Goal: Contribute content: Contribute content

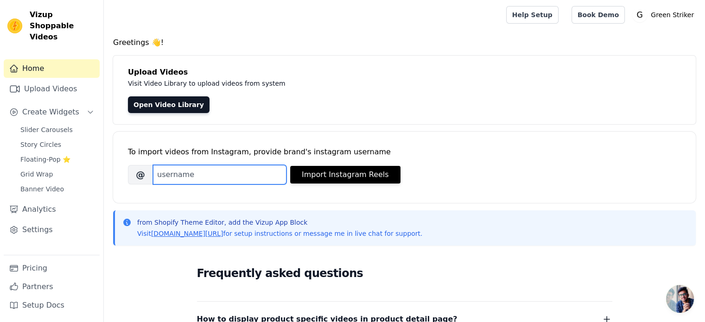
click at [196, 174] on input "Brand's Instagram Username" at bounding box center [220, 174] width 134 height 19
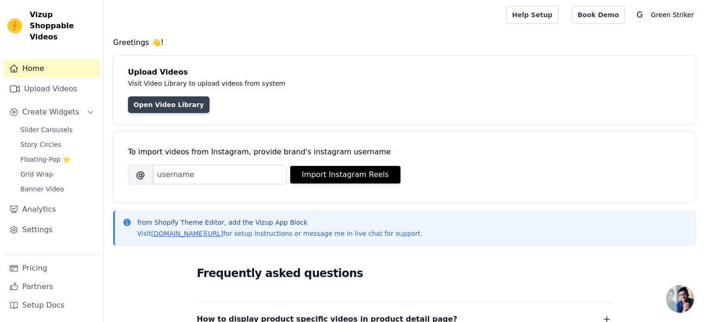
click at [167, 104] on link "Open Video Library" at bounding box center [169, 104] width 82 height 17
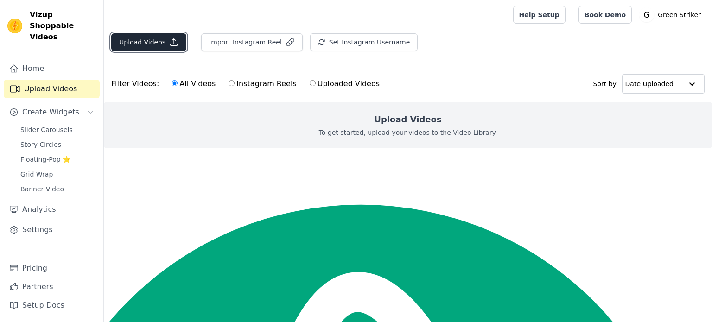
click at [151, 44] on button "Upload Videos" at bounding box center [148, 42] width 75 height 18
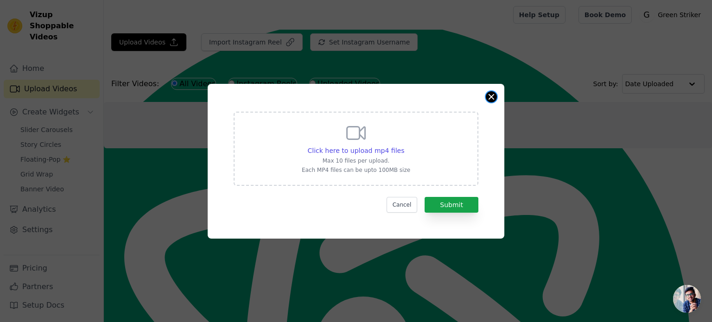
click at [493, 99] on button "Close modal" at bounding box center [491, 96] width 11 height 11
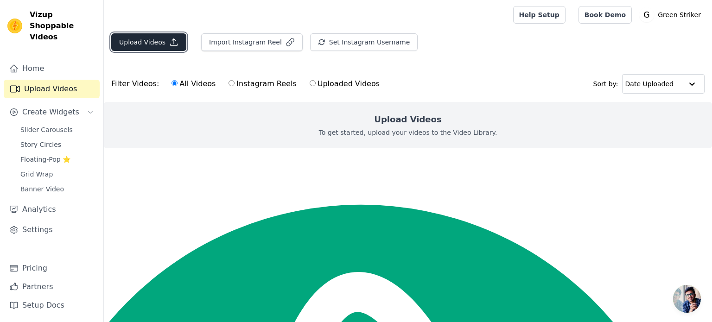
click at [150, 44] on button "Upload Videos" at bounding box center [148, 42] width 75 height 18
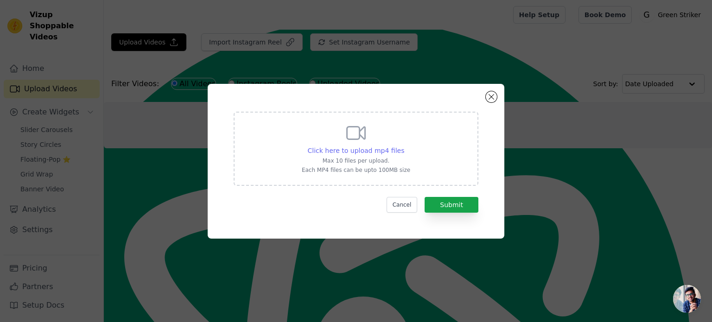
click at [369, 147] on span "Click here to upload mp4 files" at bounding box center [356, 150] width 97 height 7
click at [404, 146] on input "Click here to upload mp4 files Max 10 files per upload. Each MP4 files can be u…" at bounding box center [404, 146] width 0 height 0
type input "C:\fakepath\Daily Antioxidants.mp4"
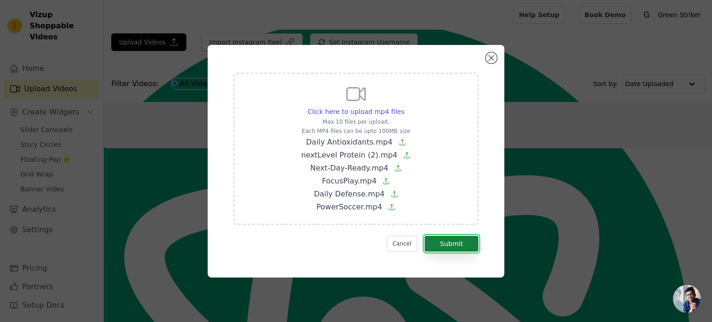
click at [449, 241] on button "Submit" at bounding box center [452, 244] width 54 height 16
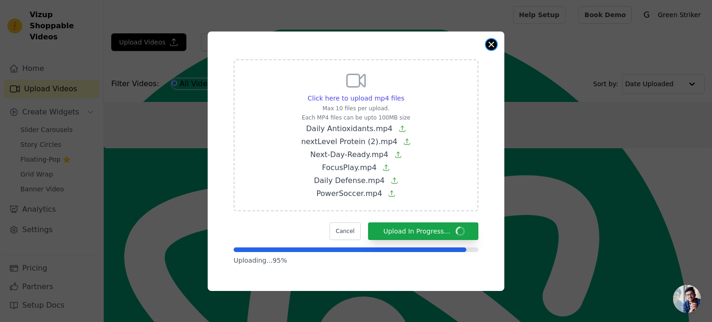
click at [496, 46] on button "Close modal" at bounding box center [491, 44] width 11 height 11
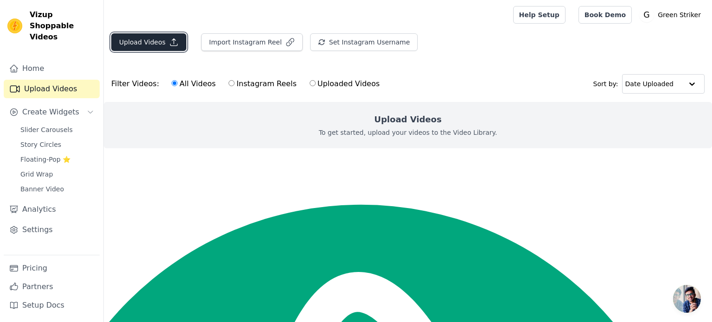
click at [145, 38] on button "Upload Videos" at bounding box center [148, 42] width 75 height 18
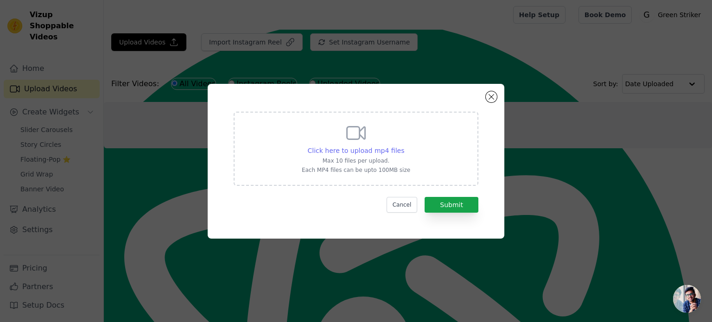
click at [362, 152] on span "Click here to upload mp4 files" at bounding box center [356, 150] width 97 height 7
click at [404, 146] on input "Click here to upload mp4 files Max 10 files per upload. Each MP4 files can be u…" at bounding box center [404, 146] width 0 height 0
type input "C:\fakepath\Daily Antioxidants.mp4"
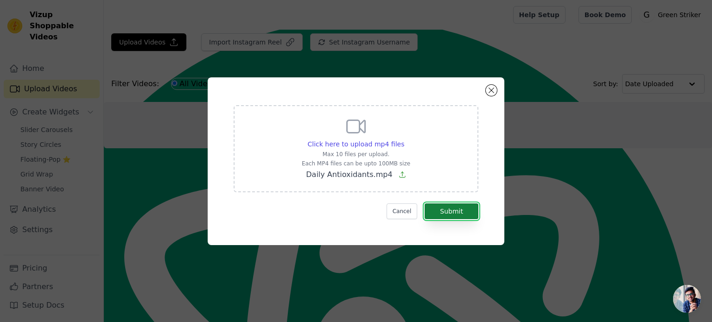
click at [435, 209] on button "Submit" at bounding box center [452, 212] width 54 height 16
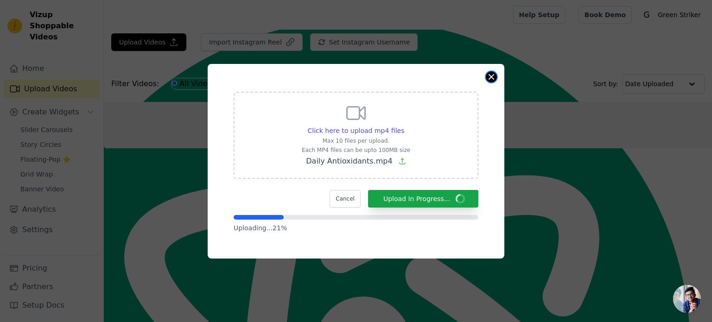
click at [492, 75] on button "Close modal" at bounding box center [491, 76] width 11 height 11
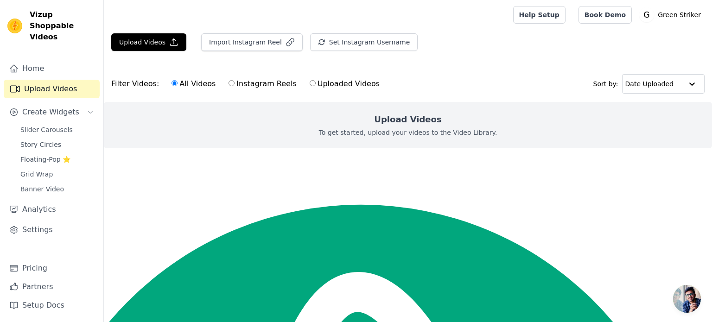
click at [492, 75] on div "Filter Videos: All Videos Instagram Reels Uploaded Videos Sort by: Date Uploaded" at bounding box center [408, 84] width 609 height 36
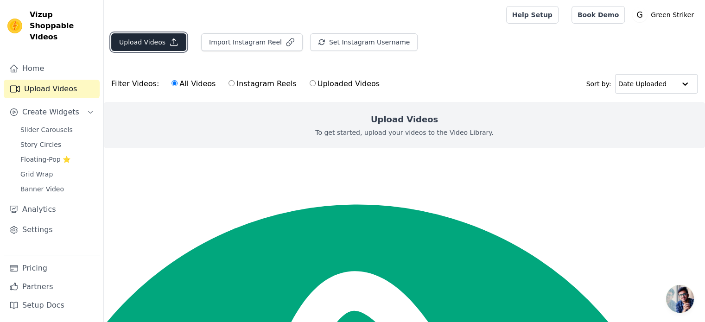
click at [154, 45] on button "Upload Videos" at bounding box center [148, 42] width 75 height 18
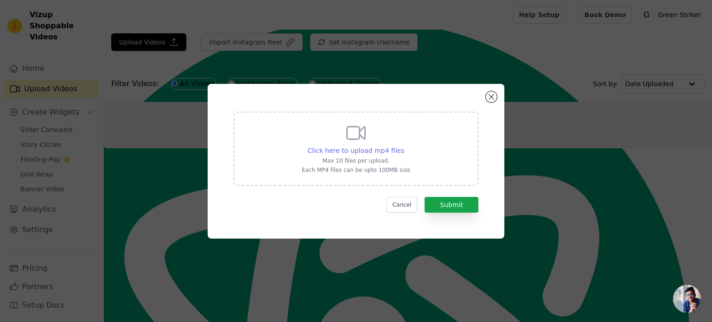
click at [364, 153] on span "Click here to upload mp4 files" at bounding box center [356, 150] width 97 height 7
click at [404, 146] on input "Click here to upload mp4 files Max 10 files per upload. Each MP4 files can be u…" at bounding box center [404, 146] width 0 height 0
type input "C:\fakepath\Daily Antioxidants.mp4"
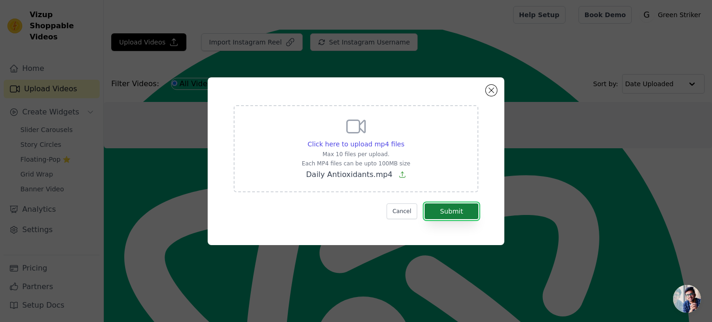
click at [460, 214] on button "Submit" at bounding box center [452, 212] width 54 height 16
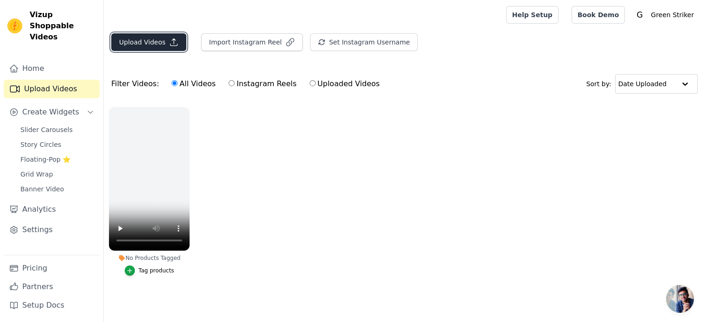
click at [173, 40] on icon "button" at bounding box center [173, 42] width 9 height 9
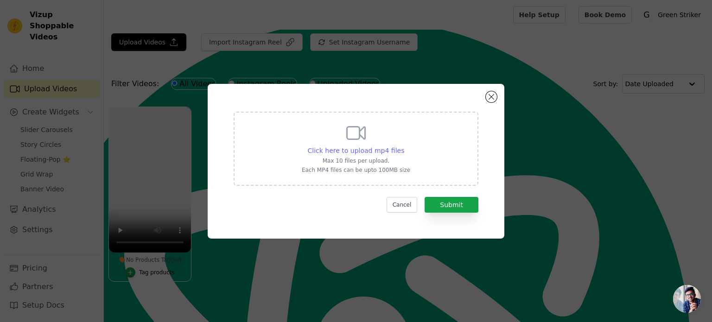
click at [347, 150] on span "Click here to upload mp4 files" at bounding box center [356, 150] width 97 height 7
click at [404, 146] on input "Click here to upload mp4 files Max 10 files per upload. Each MP4 files can be u…" at bounding box center [404, 146] width 0 height 0
type input "C:\fakepath\nextLevel Protein (2).mp4"
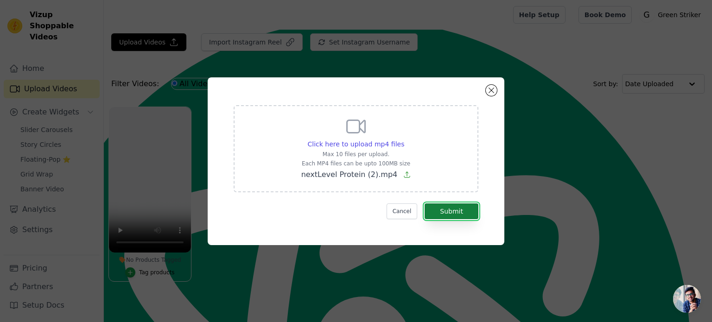
click at [443, 211] on button "Submit" at bounding box center [452, 212] width 54 height 16
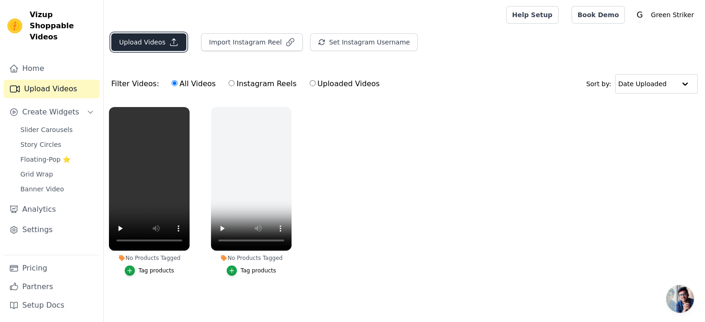
click at [169, 39] on icon "button" at bounding box center [173, 42] width 9 height 9
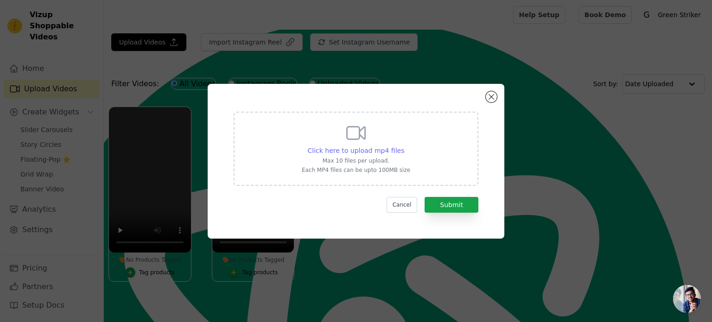
click at [357, 148] on span "Click here to upload mp4 files" at bounding box center [356, 150] width 97 height 7
click at [404, 146] on input "Click here to upload mp4 files Max 10 files per upload. Each MP4 files can be u…" at bounding box center [404, 146] width 0 height 0
type input "C:\fakepath\Next-Day-Ready.mp4"
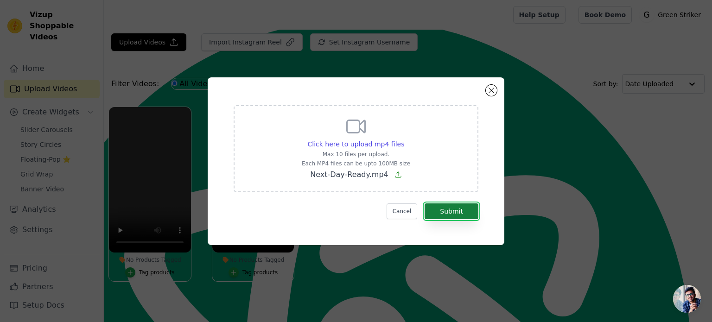
click at [448, 209] on button "Submit" at bounding box center [452, 212] width 54 height 16
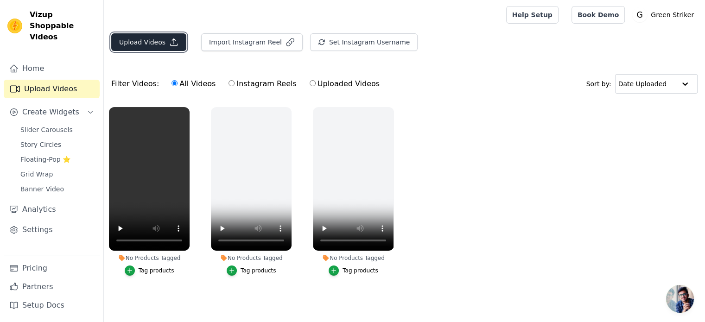
click at [160, 42] on button "Upload Videos" at bounding box center [148, 42] width 75 height 18
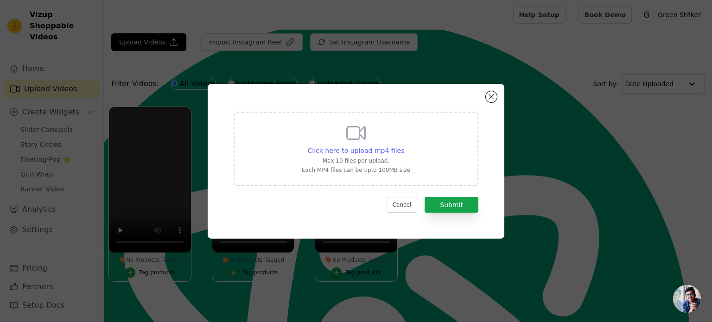
click at [362, 154] on span "Click here to upload mp4 files" at bounding box center [356, 150] width 97 height 7
click at [404, 146] on input "Click here to upload mp4 files Max 10 files per upload. Each MP4 files can be u…" at bounding box center [404, 146] width 0 height 0
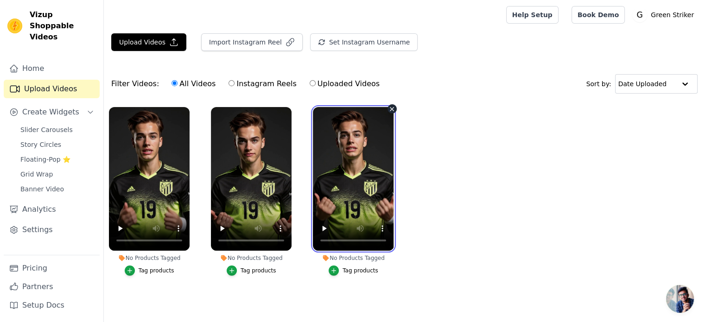
click at [360, 160] on video at bounding box center [353, 179] width 81 height 144
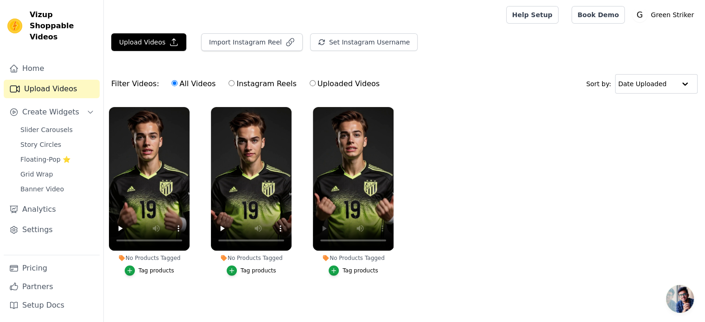
click at [350, 274] on div "Tag products" at bounding box center [361, 270] width 36 height 7
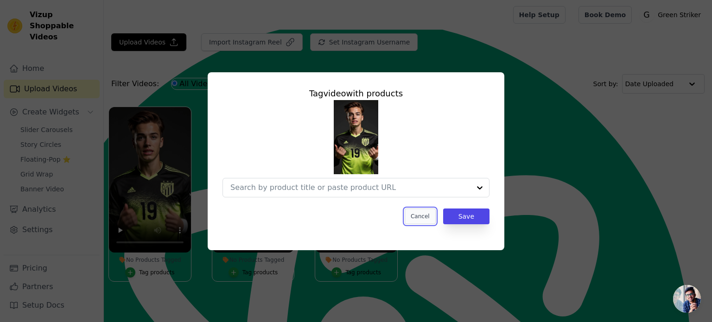
click at [419, 222] on button "Cancel" at bounding box center [420, 217] width 31 height 16
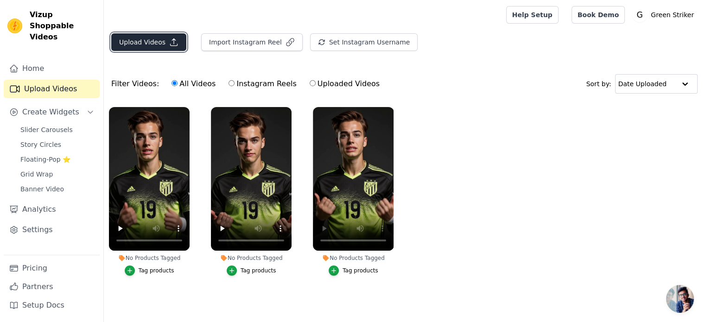
click at [137, 49] on button "Upload Videos" at bounding box center [148, 42] width 75 height 18
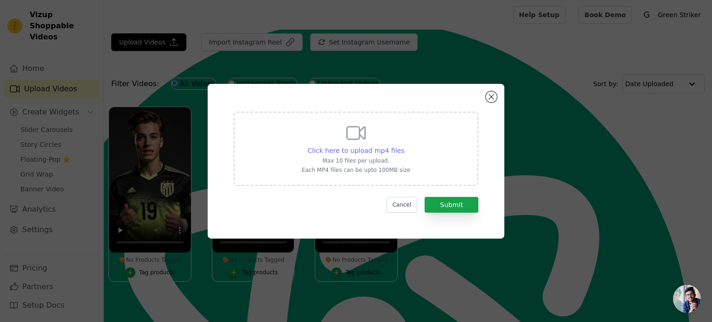
click at [382, 148] on span "Click here to upload mp4 files" at bounding box center [356, 150] width 97 height 7
click at [404, 146] on input "Click here to upload mp4 files Max 10 files per upload. Each MP4 files can be u…" at bounding box center [404, 146] width 0 height 0
click at [487, 95] on button "Close modal" at bounding box center [491, 96] width 11 height 11
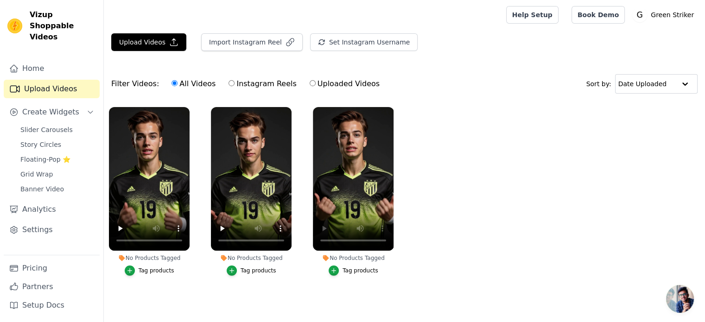
click at [352, 270] on div "Tag products" at bounding box center [361, 270] width 36 height 7
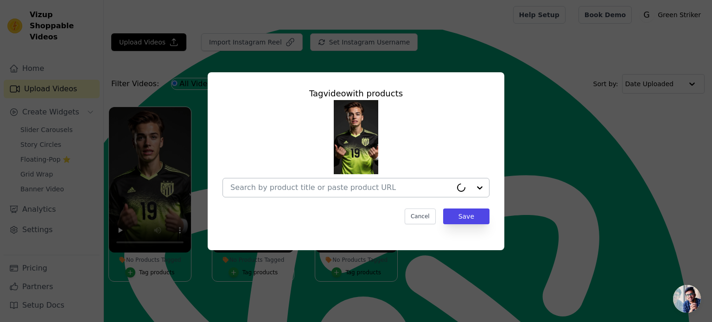
click at [372, 187] on input "No Products Tagged Tag video with products Cancel Save Tag products" at bounding box center [342, 187] width 222 height 9
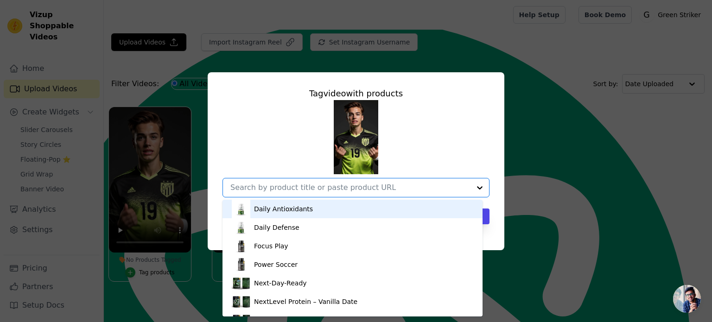
click at [336, 210] on div "Daily Antioxidants" at bounding box center [353, 209] width 242 height 19
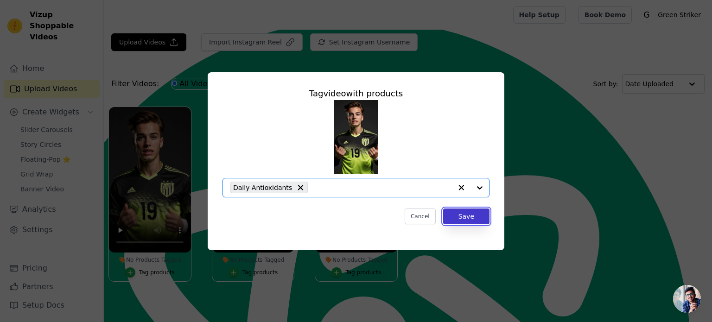
click at [477, 217] on button "Save" at bounding box center [466, 217] width 46 height 16
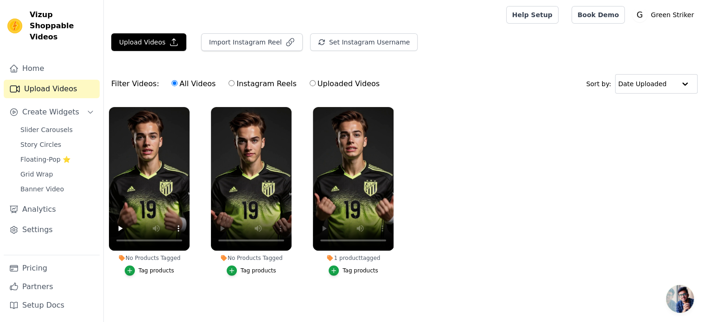
click at [251, 269] on div "Tag products" at bounding box center [259, 270] width 36 height 7
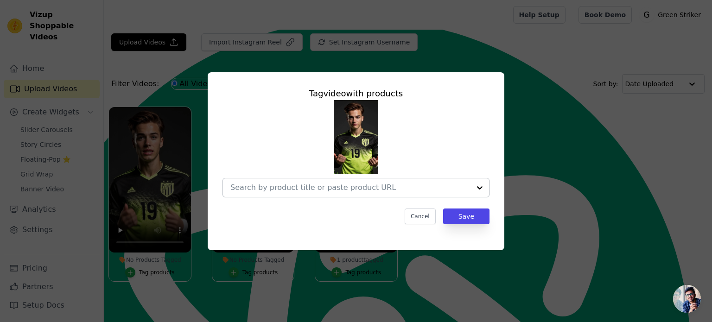
click at [402, 194] on div at bounding box center [351, 188] width 240 height 19
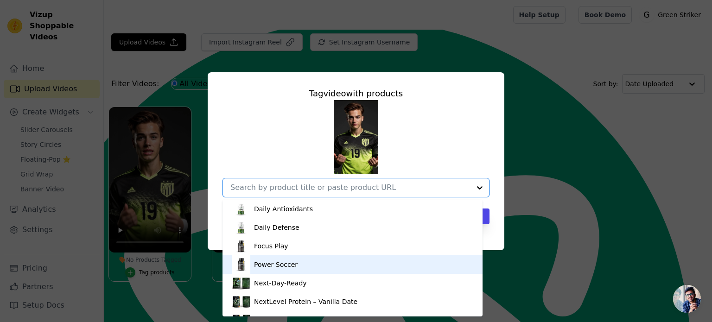
scroll to position [13, 0]
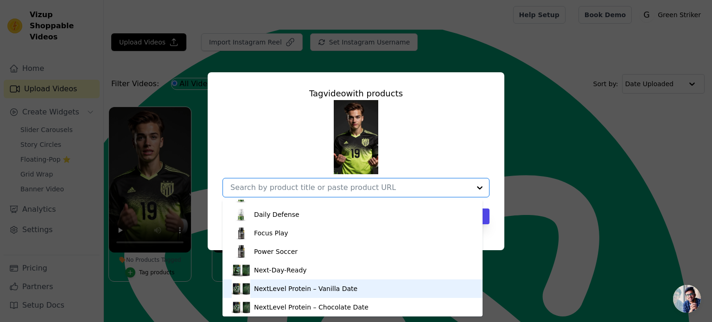
click at [386, 297] on div "NextLevel Protein – Vanilla Date" at bounding box center [353, 289] width 242 height 19
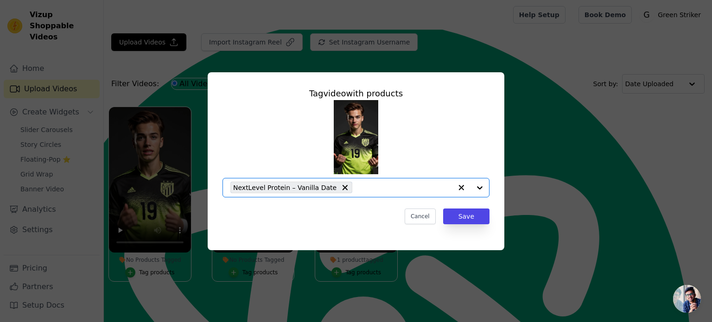
click at [479, 187] on div at bounding box center [470, 188] width 37 height 19
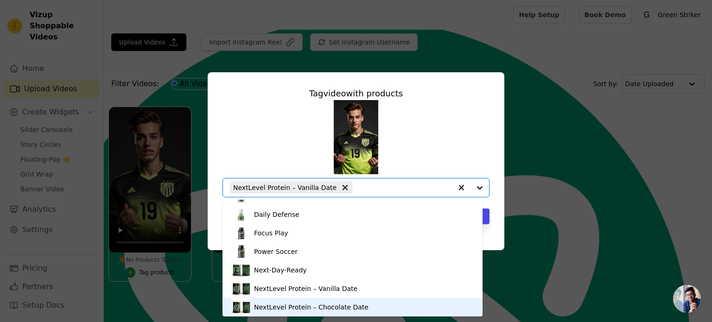
click at [380, 308] on div "NextLevel Protein – Chocolate Date" at bounding box center [353, 307] width 242 height 19
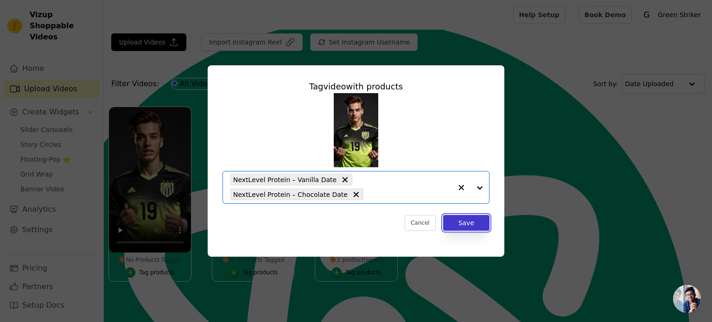
click at [462, 224] on button "Save" at bounding box center [466, 223] width 46 height 16
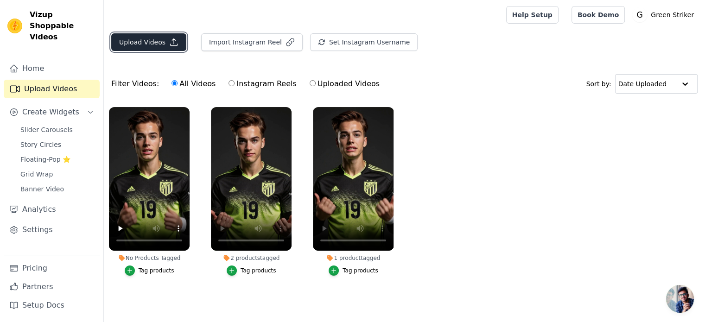
click at [169, 44] on icon "button" at bounding box center [173, 42] width 9 height 9
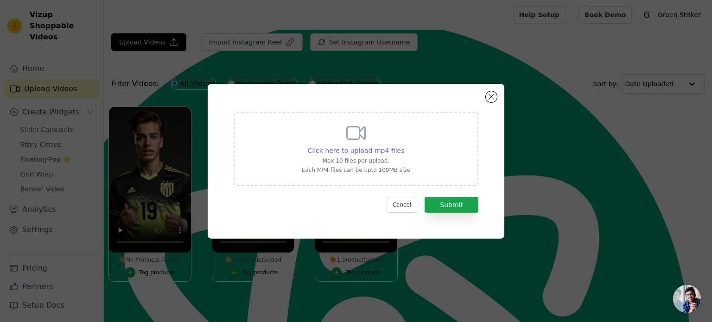
click at [375, 149] on span "Click here to upload mp4 files" at bounding box center [356, 150] width 97 height 7
click at [404, 146] on input "Click here to upload mp4 files Max 10 files per upload. Each MP4 files can be u…" at bounding box center [404, 146] width 0 height 0
click at [493, 99] on button "Close modal" at bounding box center [491, 96] width 11 height 11
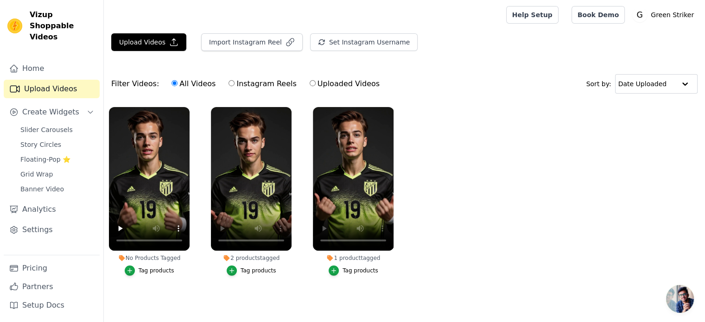
click at [145, 270] on div "Tag products" at bounding box center [157, 270] width 36 height 7
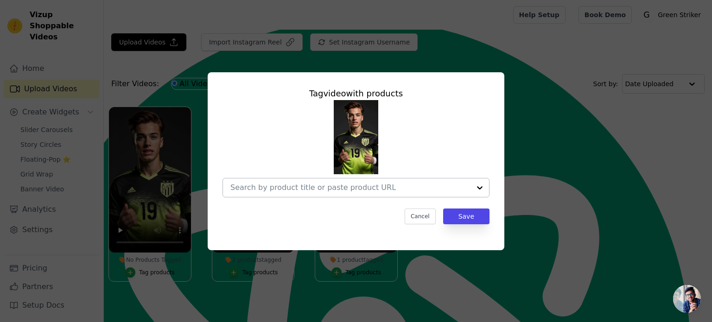
click at [411, 187] on input "No Products Tagged Tag video with products Cancel Save Tag products" at bounding box center [351, 187] width 240 height 9
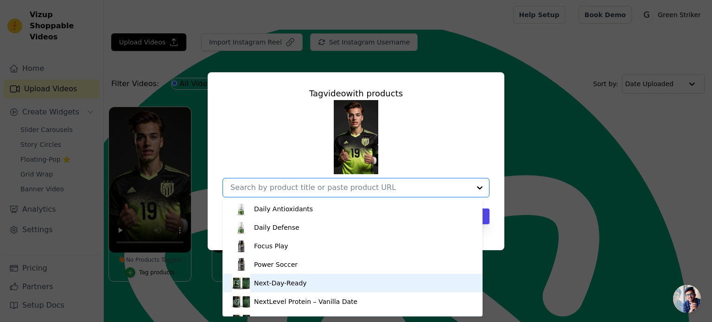
click at [339, 279] on div "Next-Day-Ready" at bounding box center [353, 283] width 242 height 19
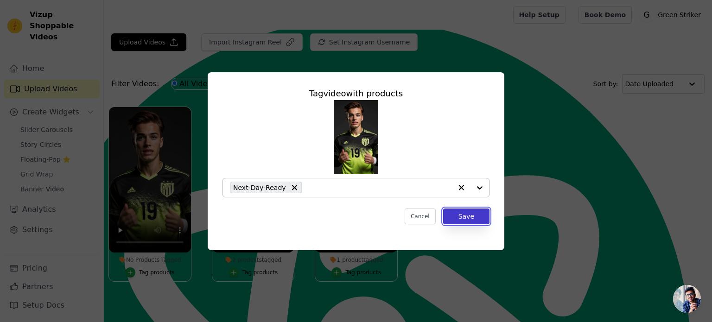
click at [466, 219] on button "Save" at bounding box center [466, 217] width 46 height 16
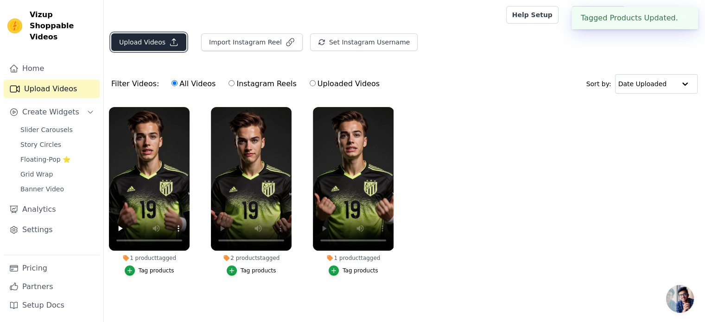
click at [158, 38] on button "Upload Videos" at bounding box center [148, 42] width 75 height 18
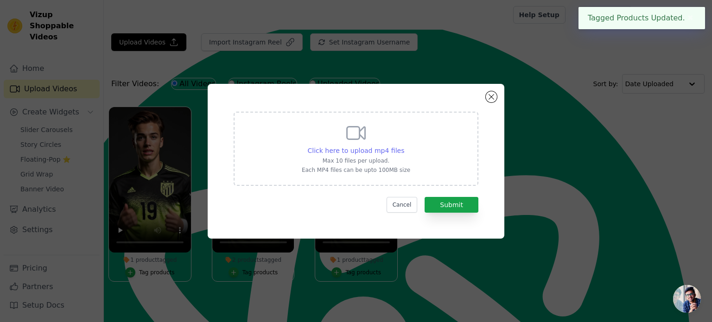
click at [361, 147] on span "Click here to upload mp4 files" at bounding box center [356, 150] width 97 height 7
click at [404, 146] on input "Click here to upload mp4 files Max 10 files per upload. Each MP4 files can be u…" at bounding box center [404, 146] width 0 height 0
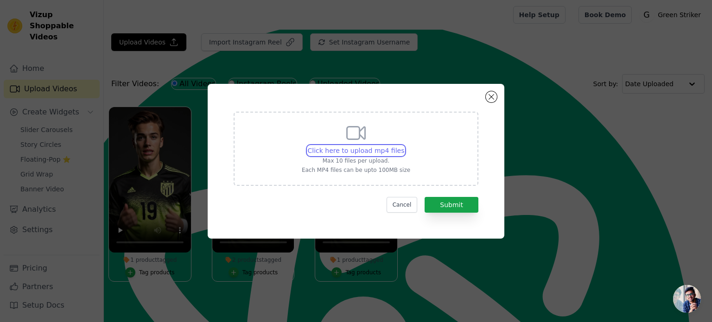
type input "C:\fakepath\FocusPlay.mp4"
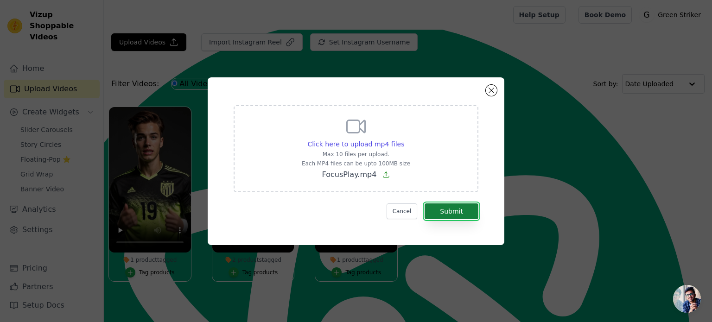
click at [461, 214] on button "Submit" at bounding box center [452, 212] width 54 height 16
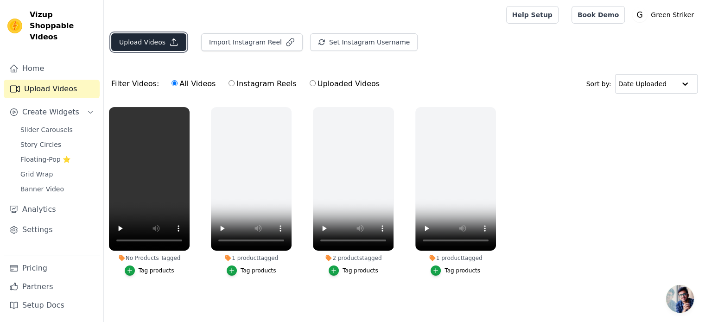
click at [148, 42] on button "Upload Videos" at bounding box center [148, 42] width 75 height 18
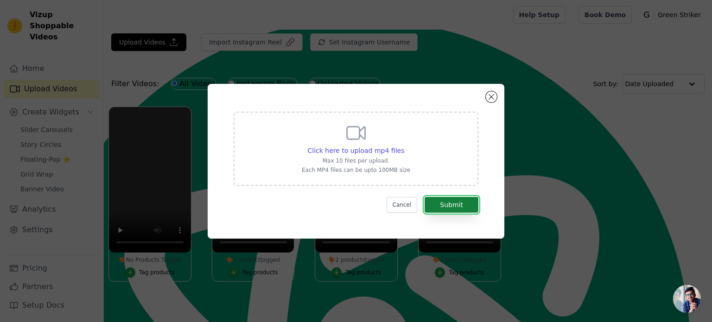
click at [445, 202] on button "Submit" at bounding box center [452, 205] width 54 height 16
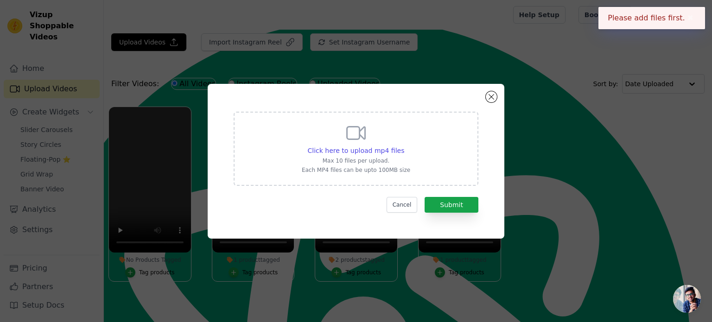
click at [484, 100] on div "Click here to upload mp4 files Max 10 files per upload. Each MP4 files can be u…" at bounding box center [356, 161] width 297 height 155
click at [490, 98] on button "Close modal" at bounding box center [491, 96] width 11 height 11
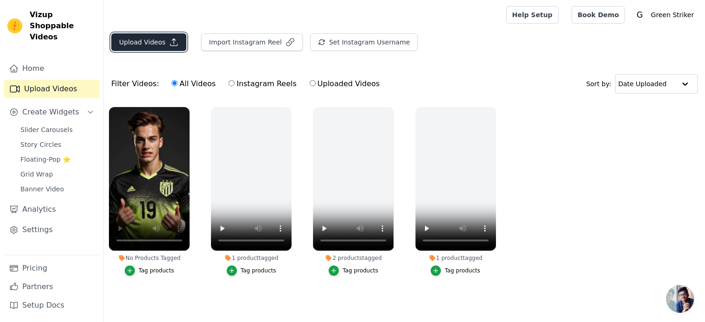
click at [161, 36] on button "Upload Videos" at bounding box center [148, 42] width 75 height 18
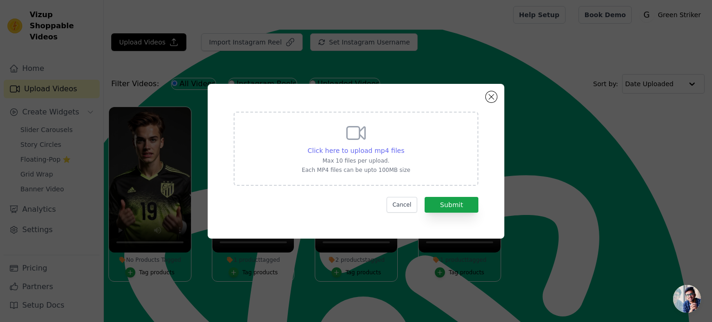
click at [371, 152] on span "Click here to upload mp4 files" at bounding box center [356, 150] width 97 height 7
click at [404, 146] on input "Click here to upload mp4 files Max 10 files per upload. Each MP4 files can be u…" at bounding box center [404, 146] width 0 height 0
type input "C:\fakepath\Daily Defense.mp4"
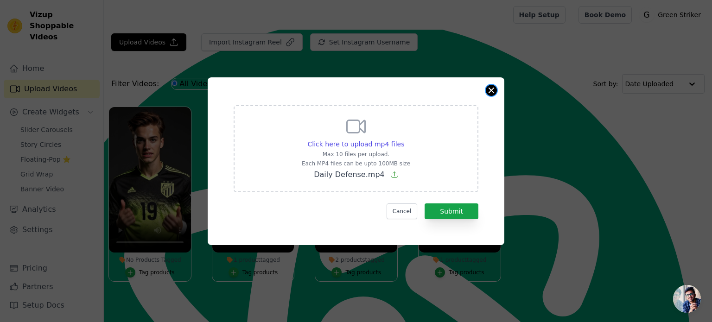
click at [490, 89] on button "Close modal" at bounding box center [491, 90] width 11 height 11
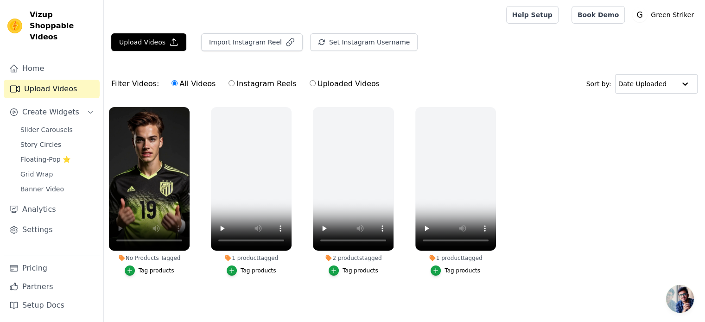
click at [145, 270] on div "Tag products" at bounding box center [157, 270] width 36 height 7
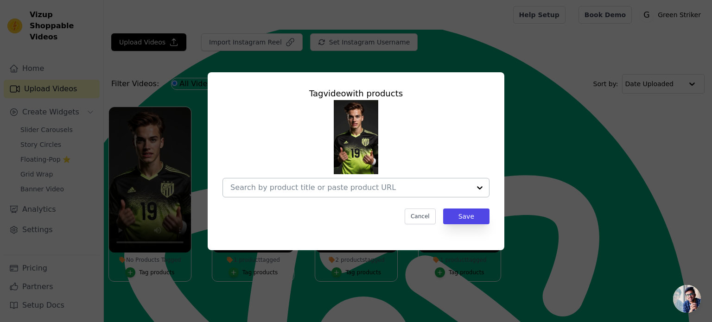
click at [484, 185] on div at bounding box center [480, 188] width 19 height 19
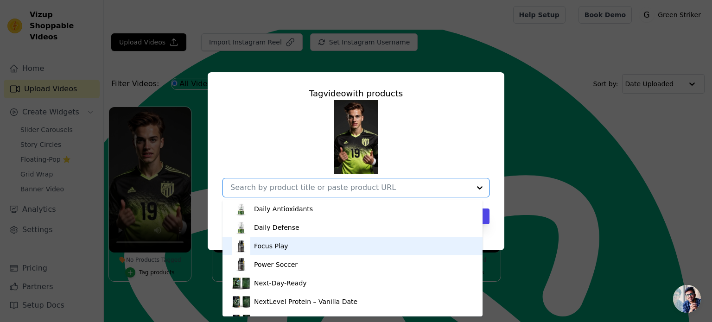
click at [342, 250] on div "Focus Play" at bounding box center [353, 246] width 242 height 19
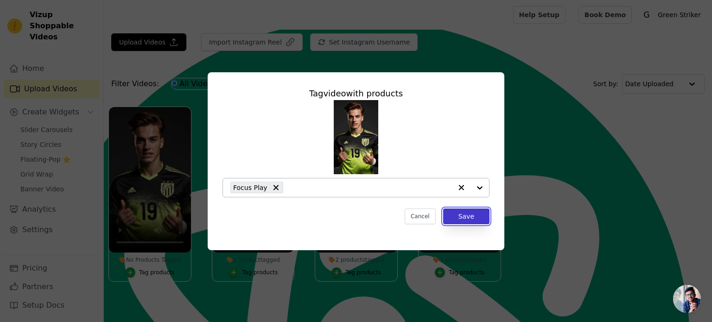
click at [461, 214] on button "Save" at bounding box center [466, 217] width 46 height 16
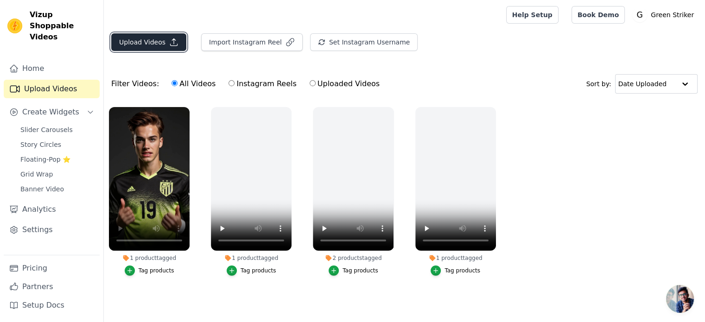
click at [162, 40] on button "Upload Videos" at bounding box center [148, 42] width 75 height 18
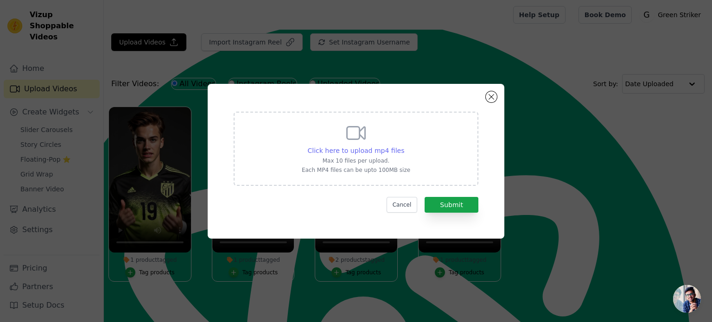
click at [376, 152] on span "Click here to upload mp4 files" at bounding box center [356, 150] width 97 height 7
click at [404, 146] on input "Click here to upload mp4 files Max 10 files per upload. Each MP4 files can be u…" at bounding box center [404, 146] width 0 height 0
type input "C:\fakepath\Daily Defense.mp4"
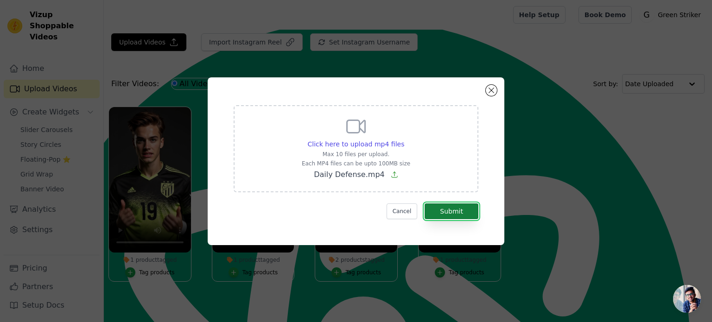
click at [453, 213] on button "Submit" at bounding box center [452, 212] width 54 height 16
